Goal: Information Seeking & Learning: Learn about a topic

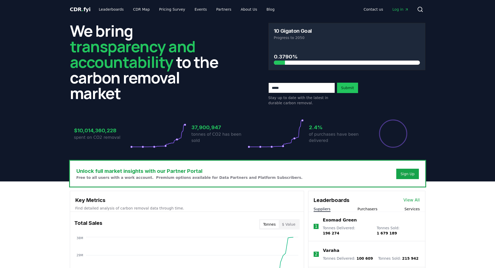
click at [402, 9] on span "Log in" at bounding box center [400, 9] width 16 height 5
click at [169, 10] on link "Pricing Survey" at bounding box center [172, 9] width 34 height 9
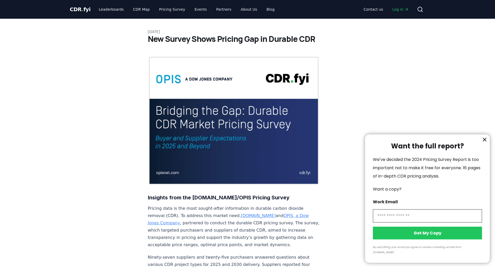
click at [485, 141] on icon "information" at bounding box center [484, 139] width 3 height 3
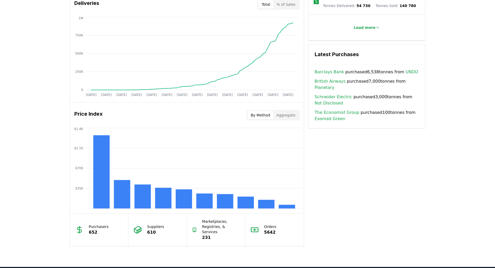
scroll to position [338, 0]
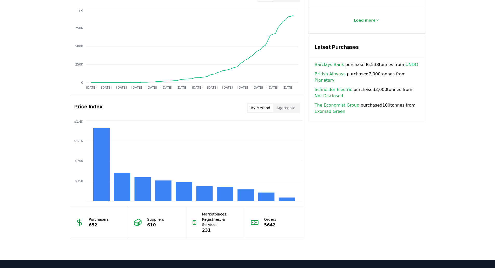
click at [282, 107] on button "Aggregate" at bounding box center [285, 108] width 25 height 8
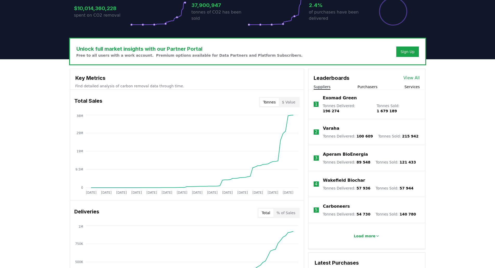
scroll to position [52, 0]
